Goal: Task Accomplishment & Management: Complete application form

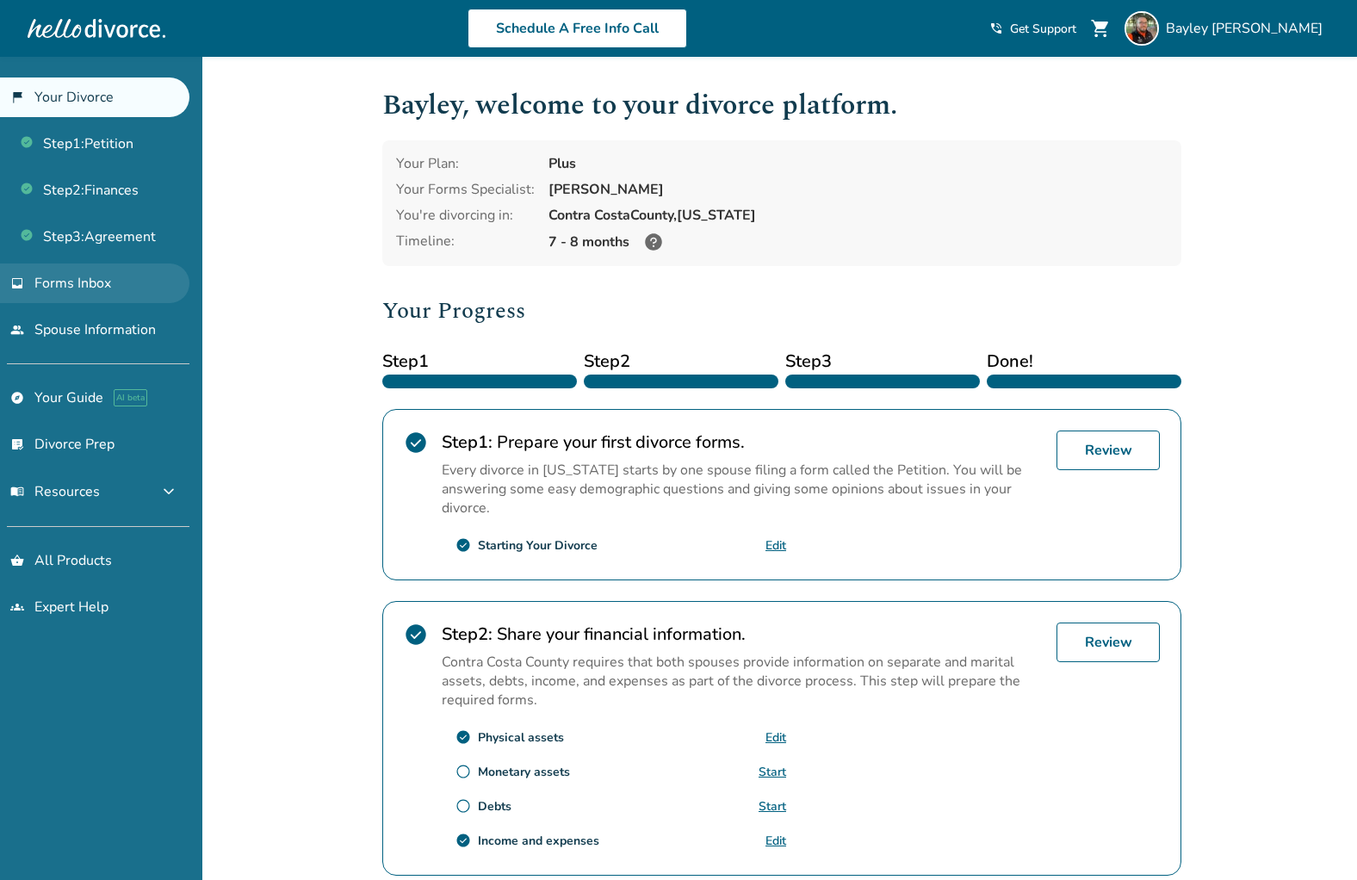
click at [111, 288] on link "inbox Forms Inbox" at bounding box center [94, 284] width 189 height 40
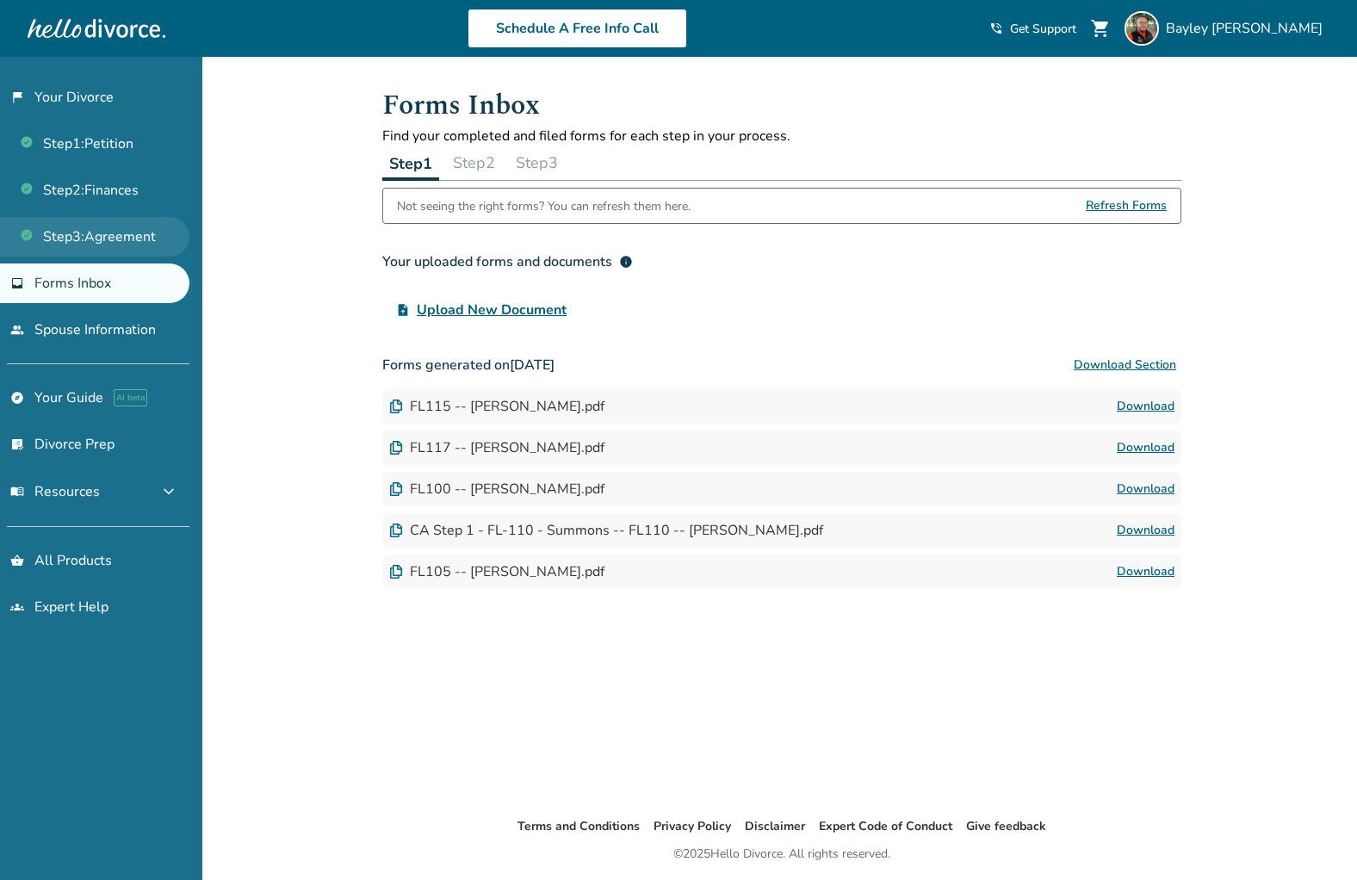
click at [98, 233] on link "Step 3 : Agreement" at bounding box center [94, 237] width 189 height 40
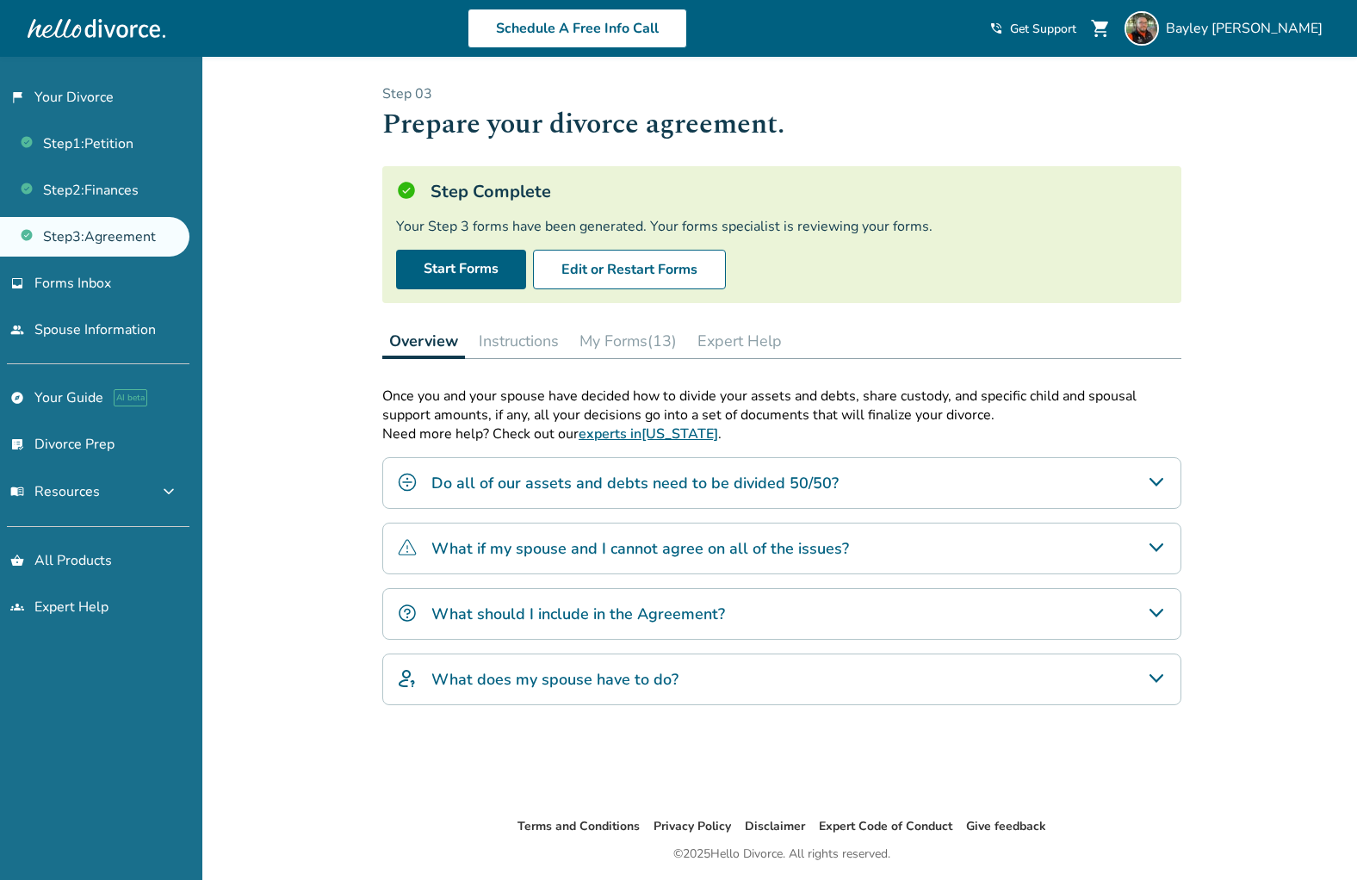
click at [636, 348] on button "My Forms (13)" at bounding box center [628, 341] width 111 height 34
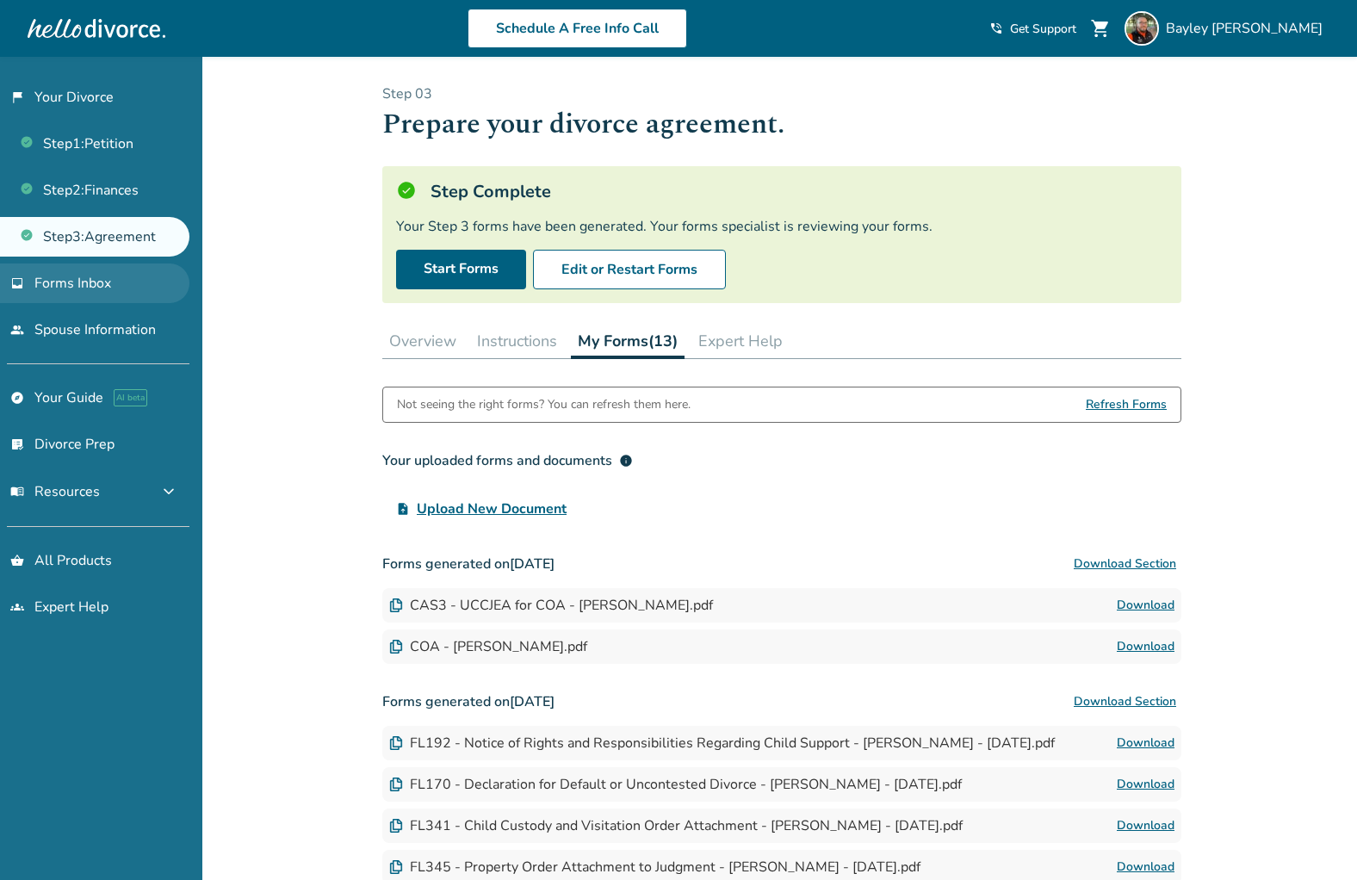
click at [78, 275] on span "Forms Inbox" at bounding box center [72, 283] width 77 height 19
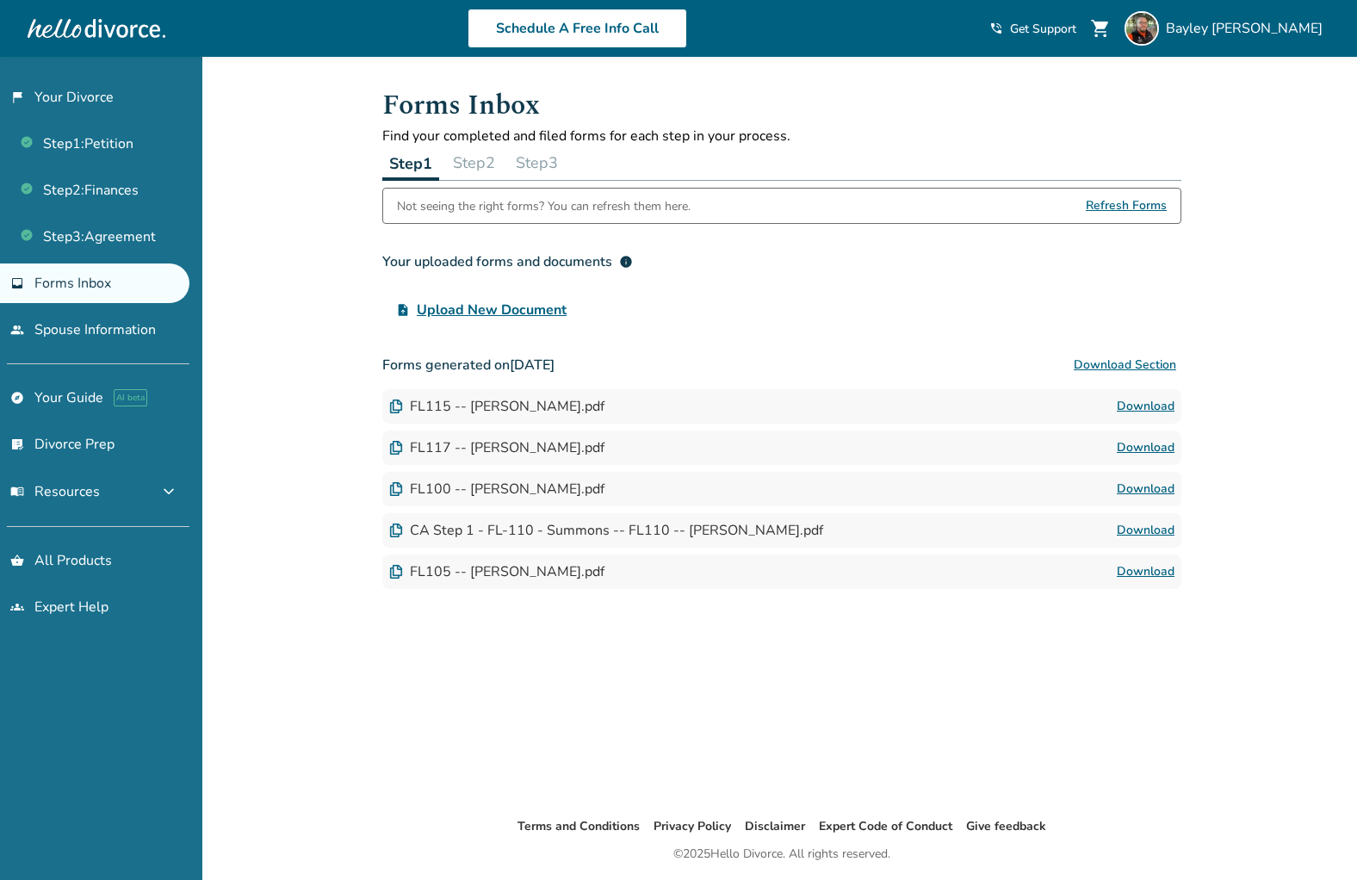
click at [467, 166] on button "Step 2" at bounding box center [474, 163] width 56 height 34
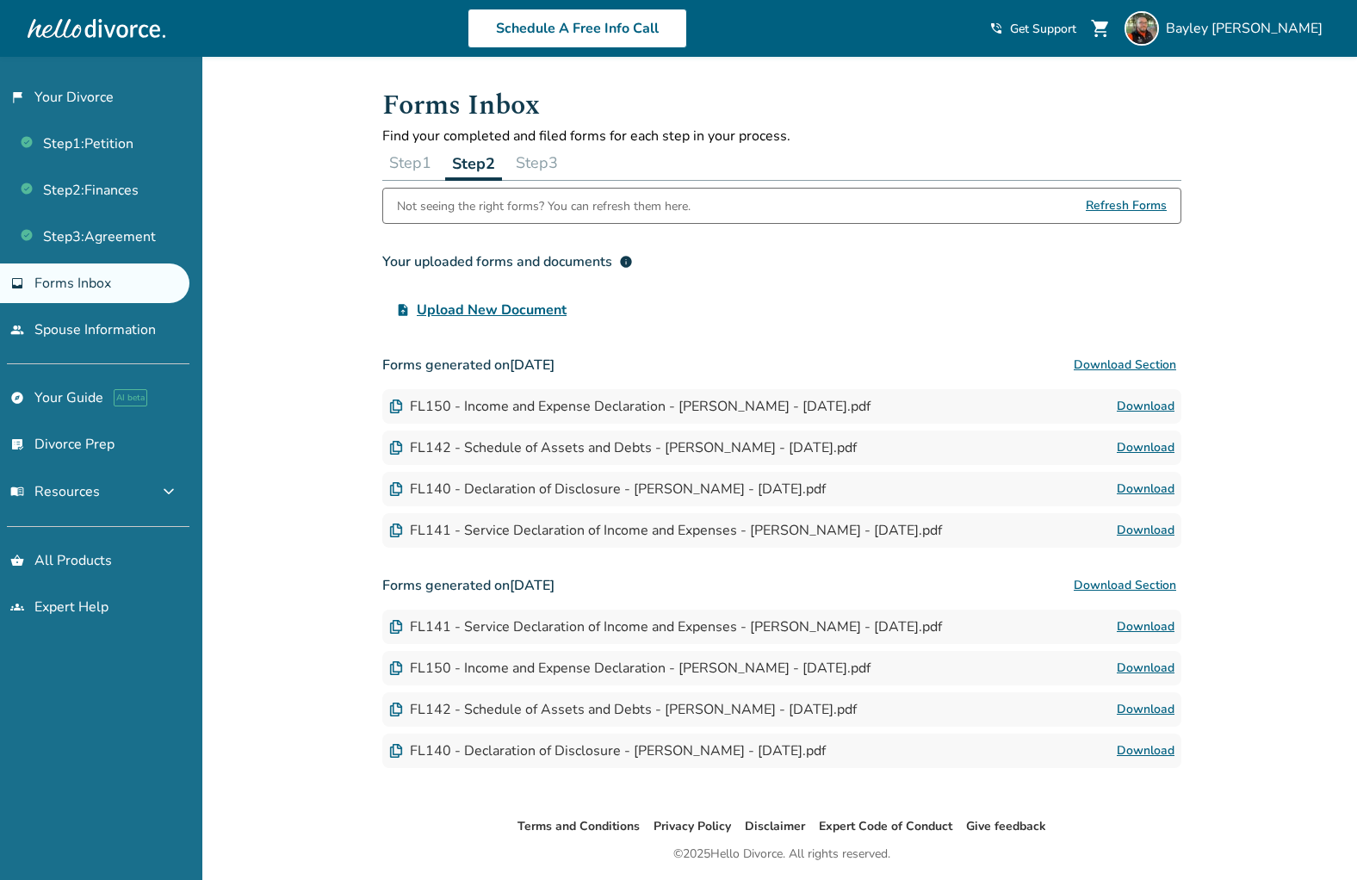
click at [560, 165] on button "Step 3" at bounding box center [537, 163] width 56 height 34
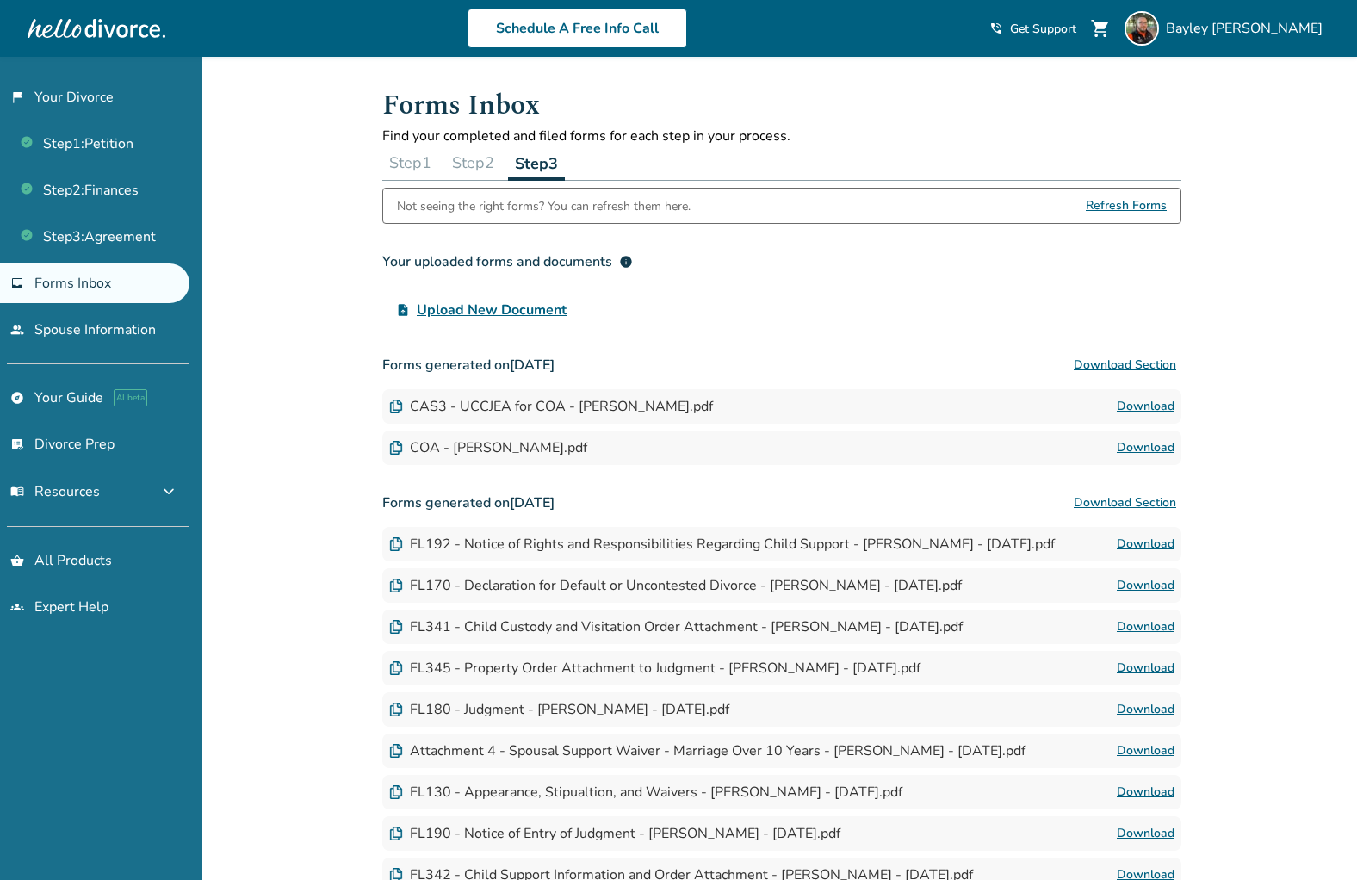
scroll to position [3, 0]
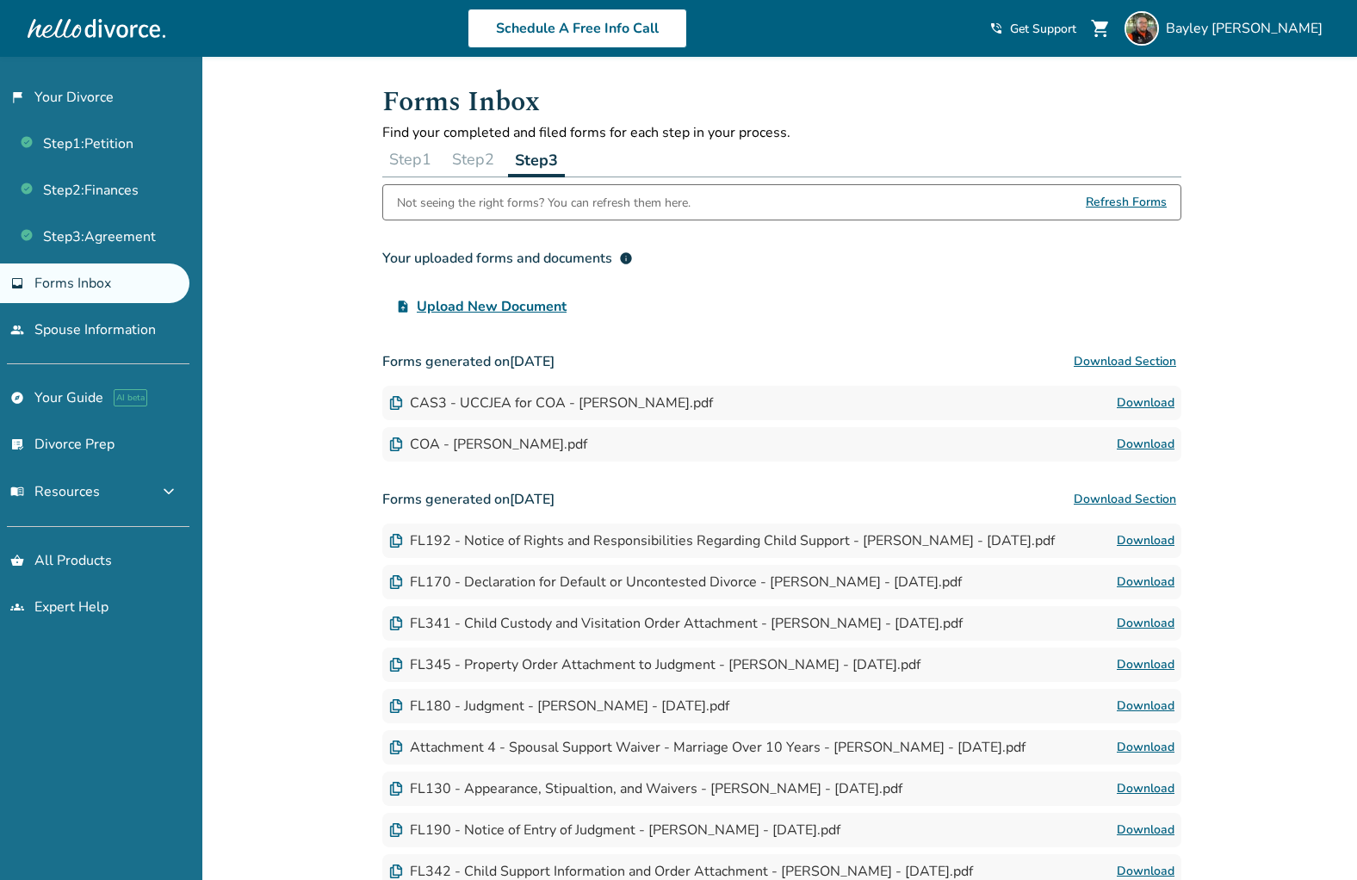
click at [1144, 201] on span "Refresh Forms" at bounding box center [1126, 202] width 81 height 34
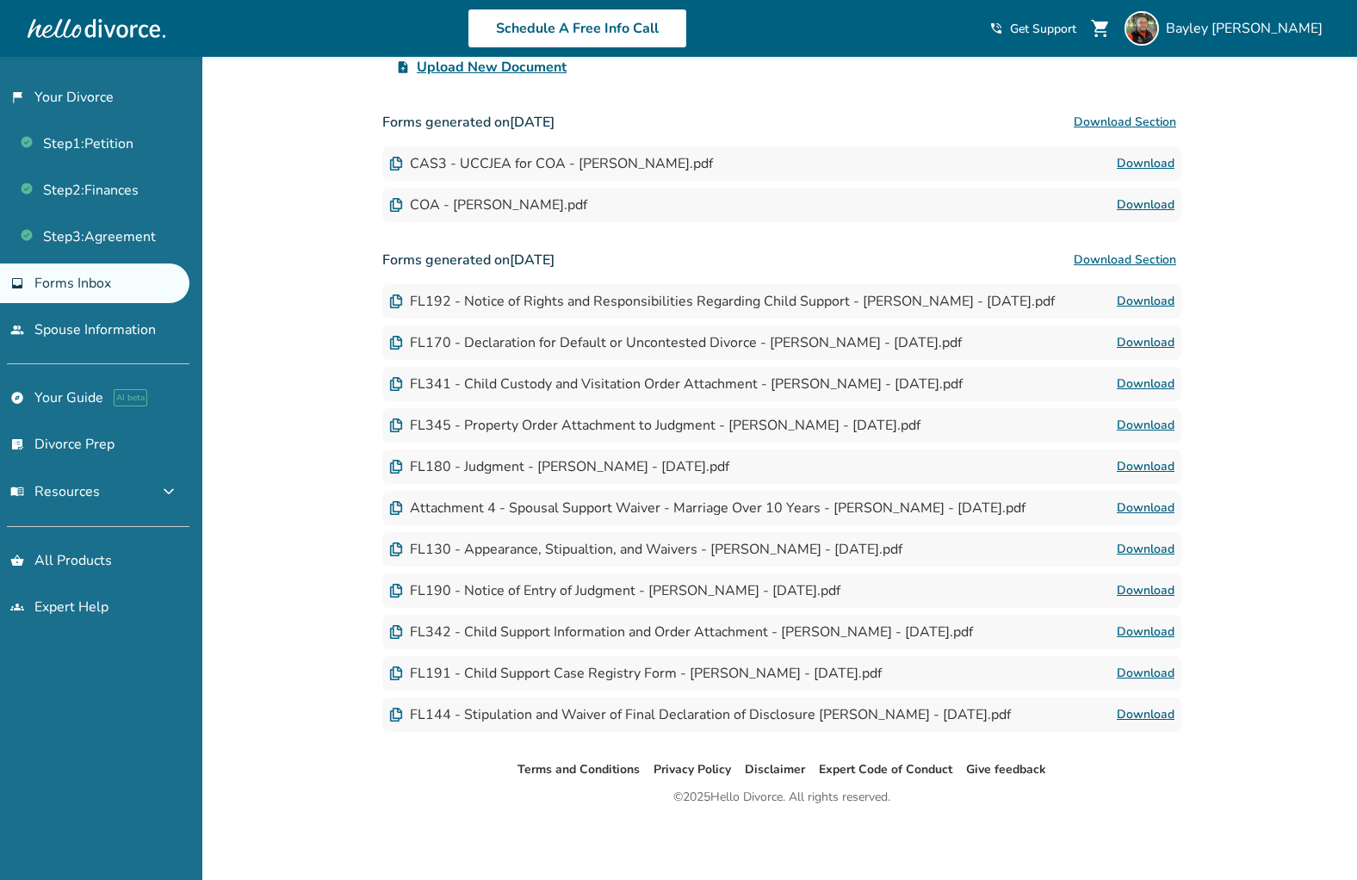
scroll to position [0, 0]
